Goal: Transaction & Acquisition: Purchase product/service

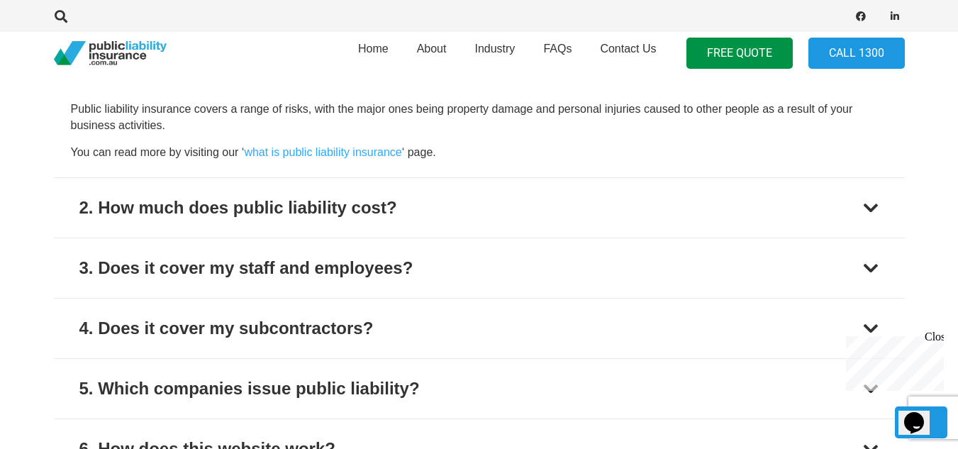
scroll to position [1154, 0]
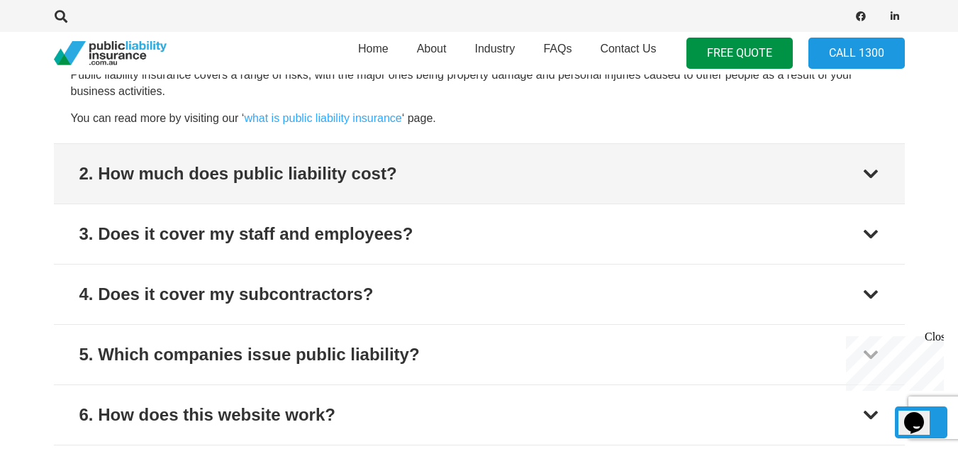
click at [870, 172] on div at bounding box center [870, 173] width 17 height 17
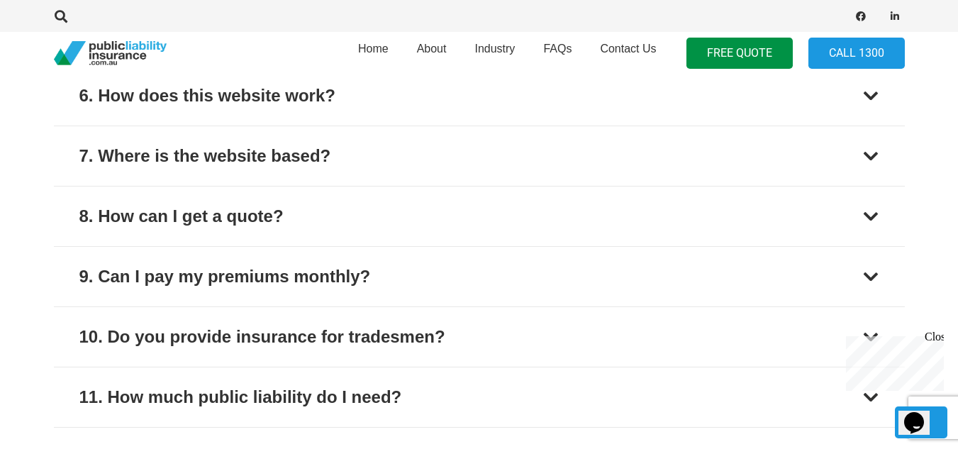
scroll to position [1400, 0]
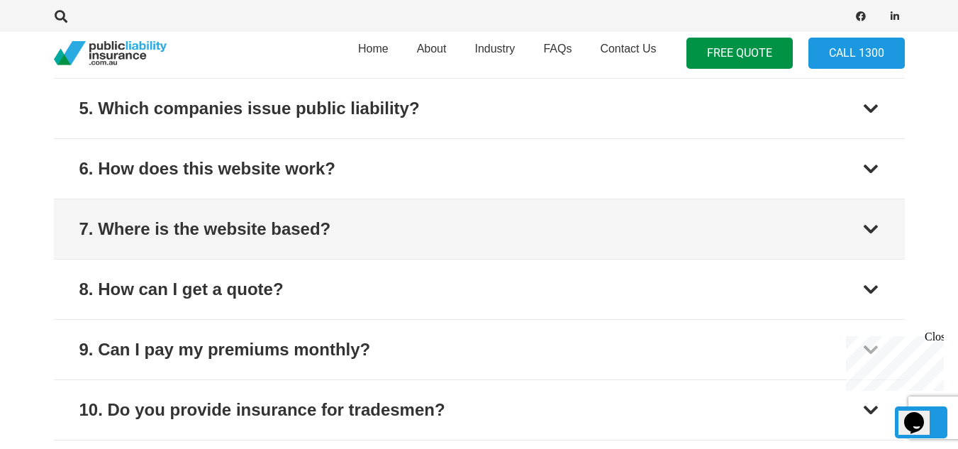
click at [874, 231] on div at bounding box center [870, 228] width 17 height 17
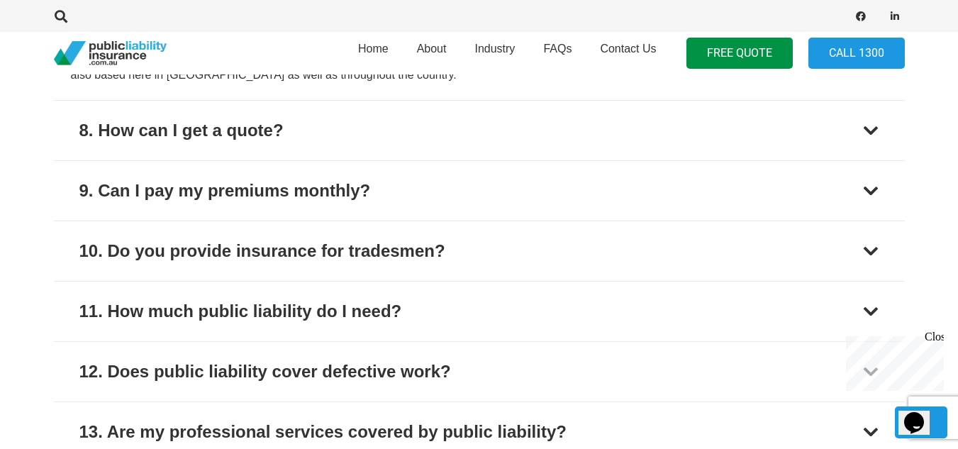
scroll to position [1537, 0]
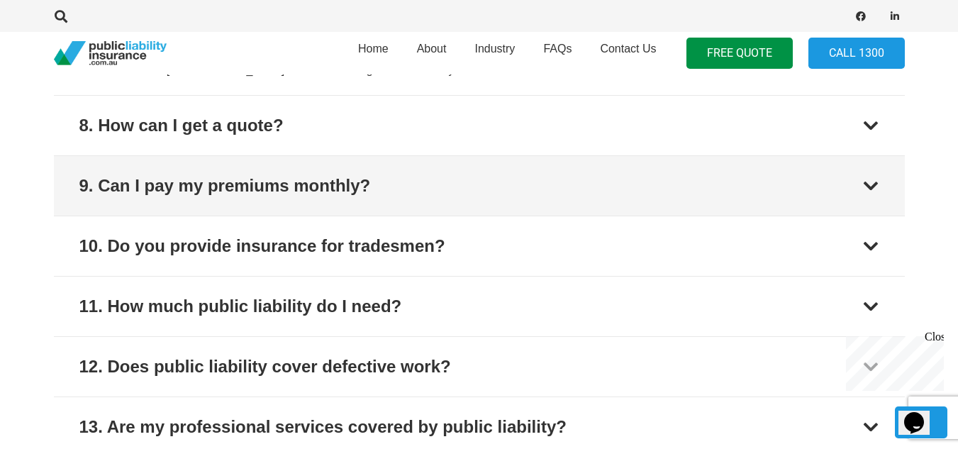
click at [873, 186] on div at bounding box center [870, 185] width 17 height 17
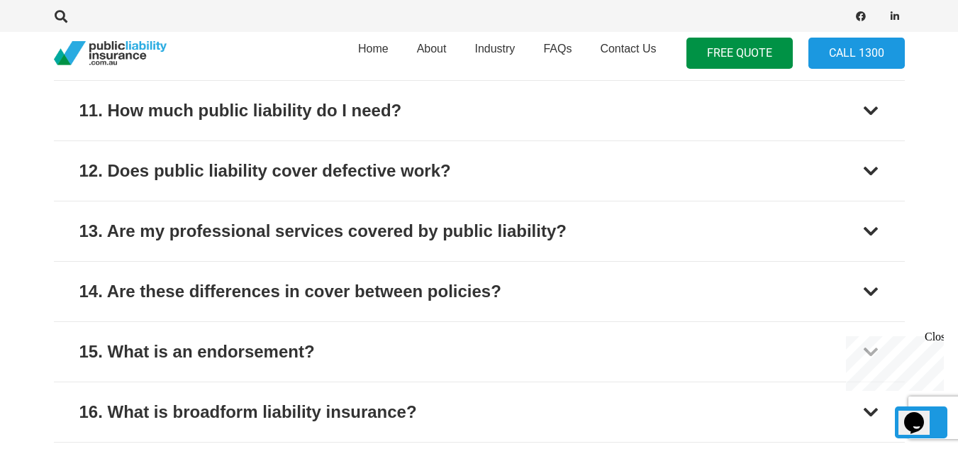
scroll to position [1779, 0]
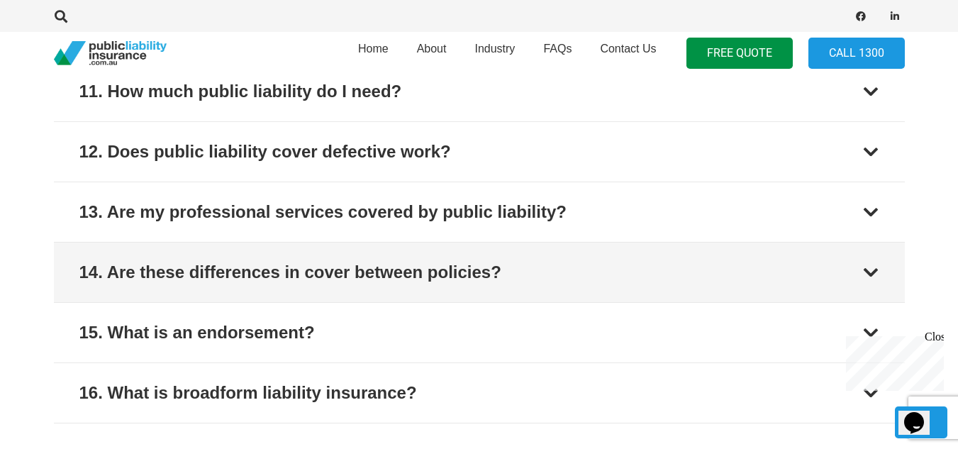
click at [869, 266] on div at bounding box center [870, 272] width 17 height 17
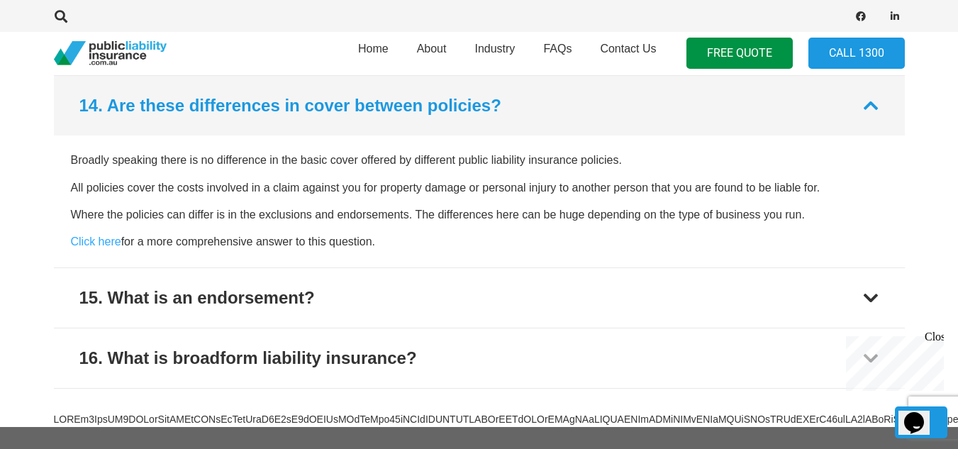
scroll to position [1853, 0]
